Goal: Transaction & Acquisition: Obtain resource

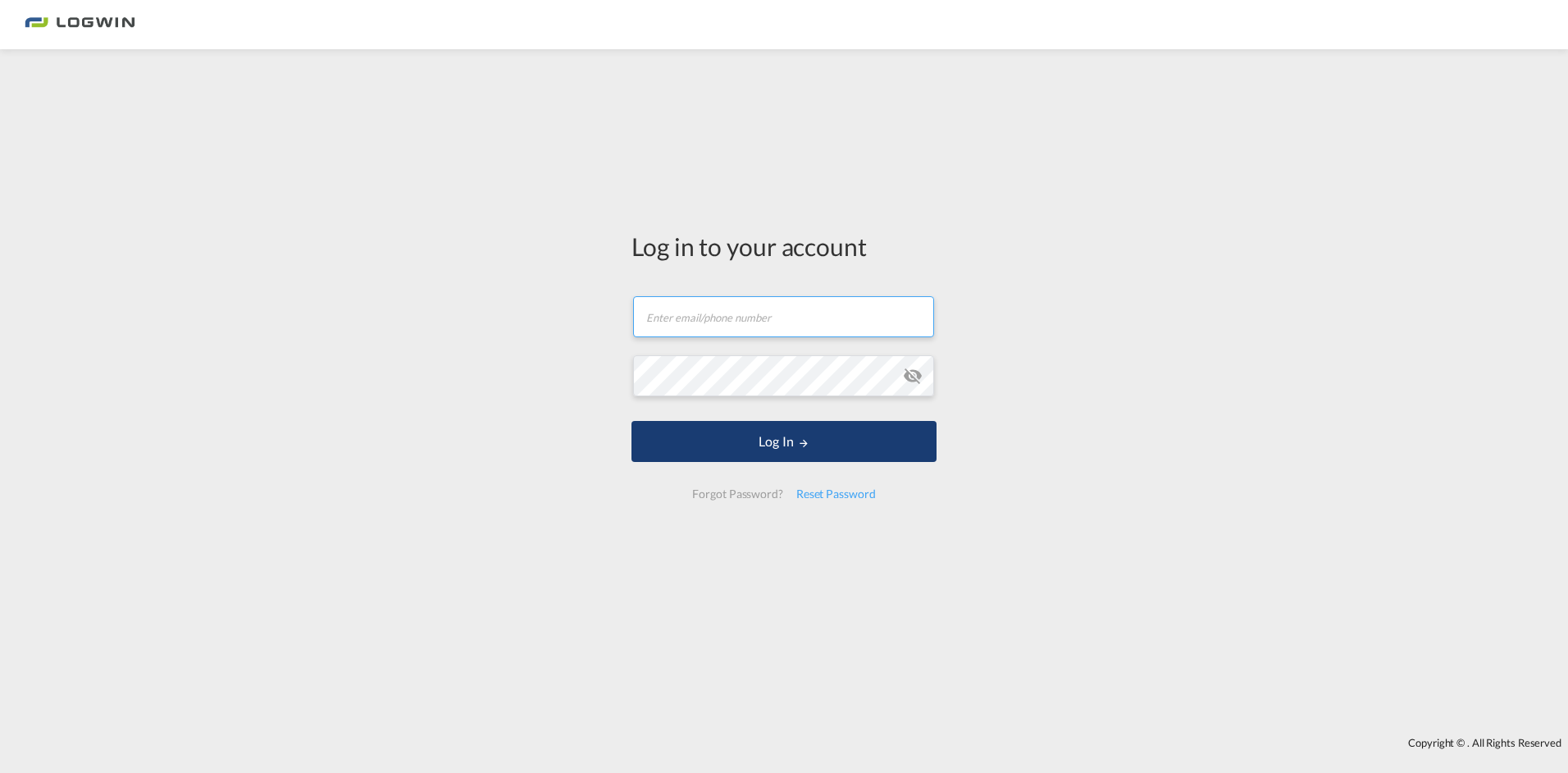
type input "[PERSON_NAME][EMAIL_ADDRESS][PERSON_NAME][DOMAIN_NAME]"
click at [718, 440] on button "Log In" at bounding box center [784, 441] width 305 height 41
